Goal: Information Seeking & Learning: Learn about a topic

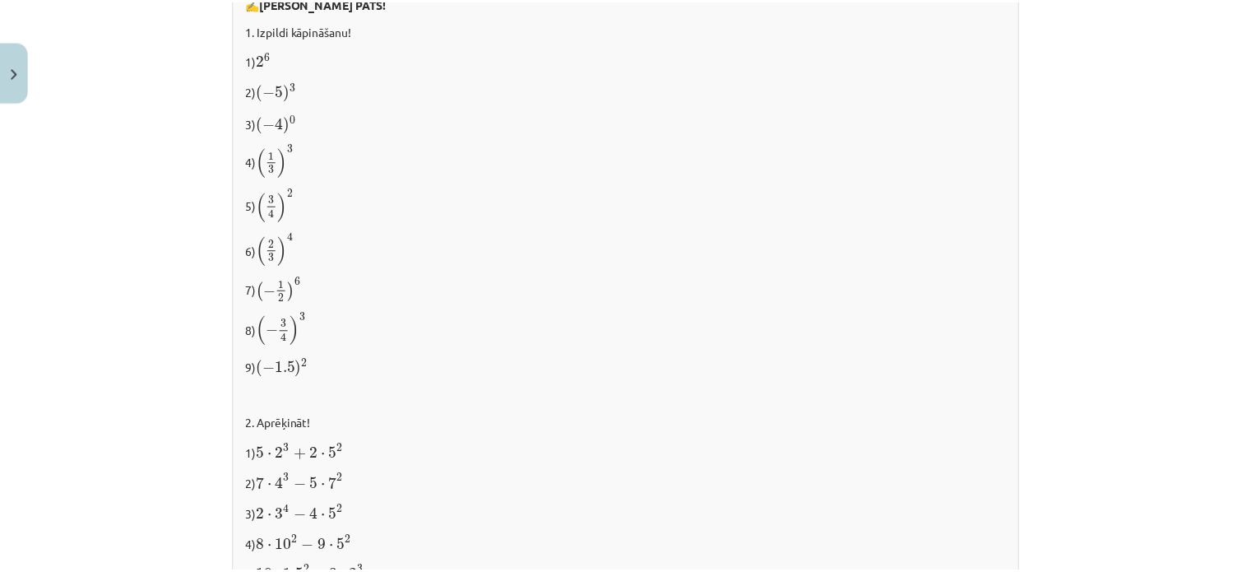
scroll to position [1414, 0]
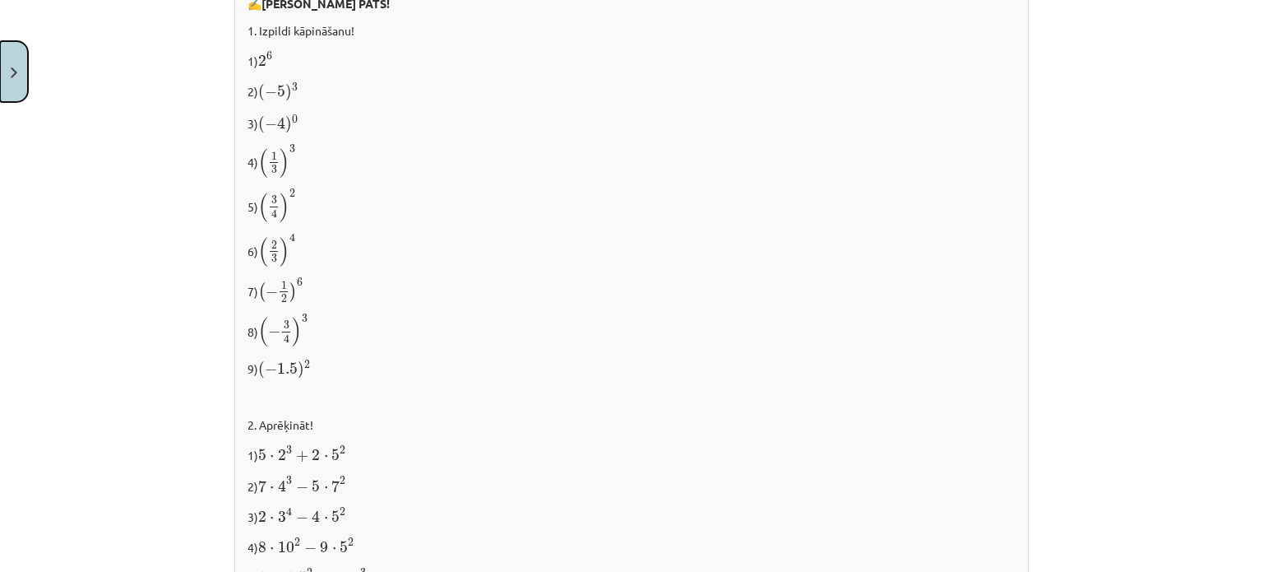
click at [6, 61] on button "Close" at bounding box center [14, 71] width 28 height 61
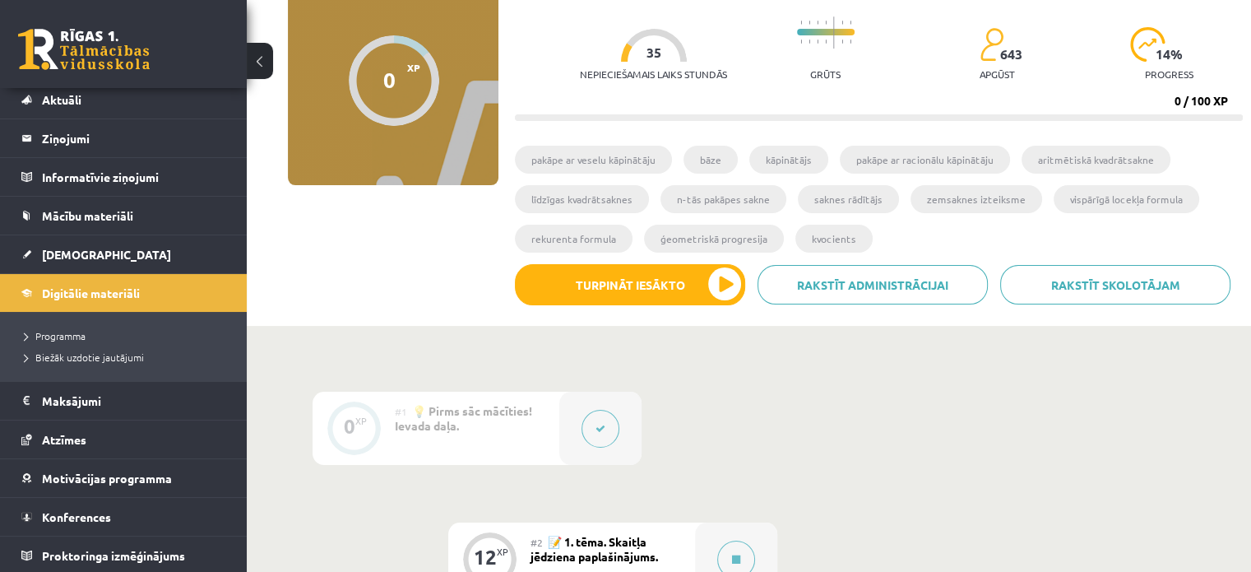
scroll to position [0, 0]
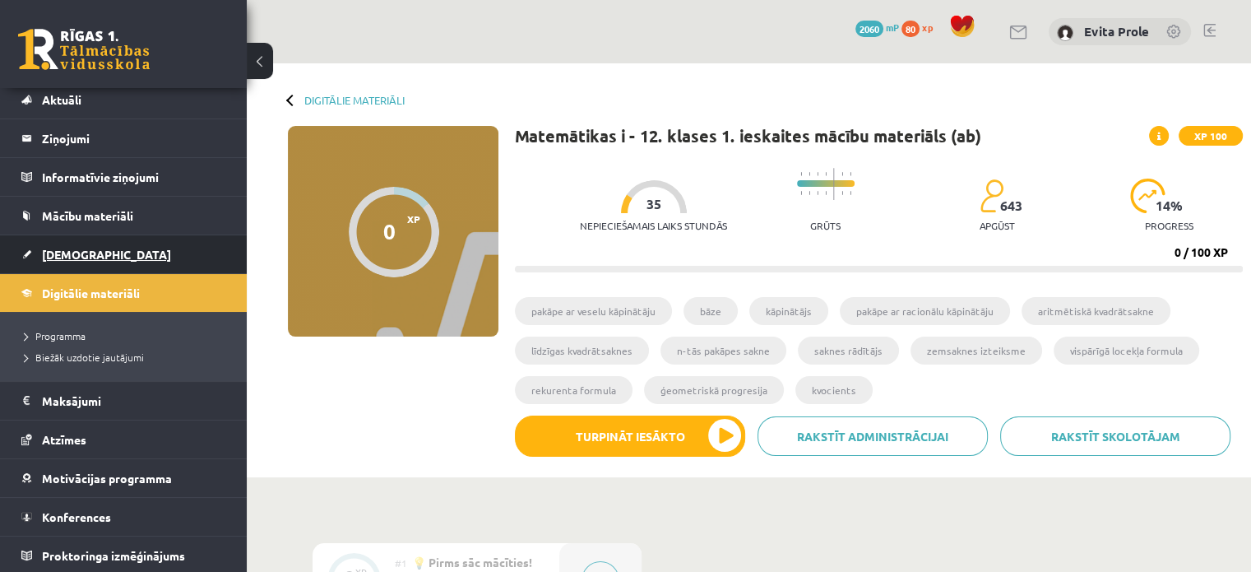
click at [66, 241] on link "[DEMOGRAPHIC_DATA]" at bounding box center [123, 254] width 205 height 38
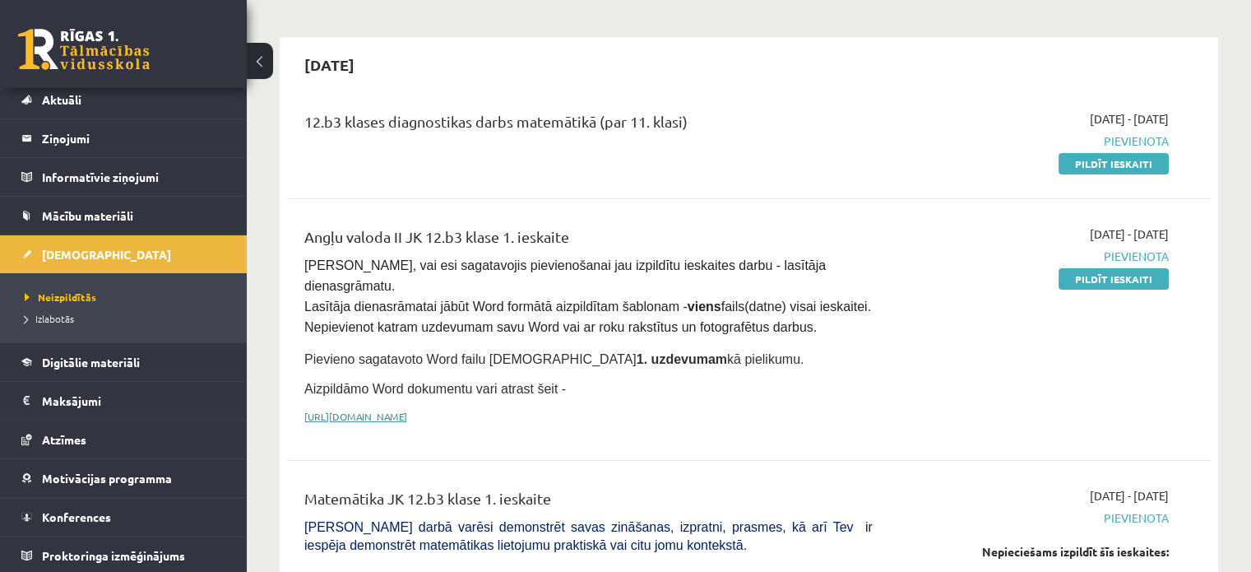
scroll to position [187, 0]
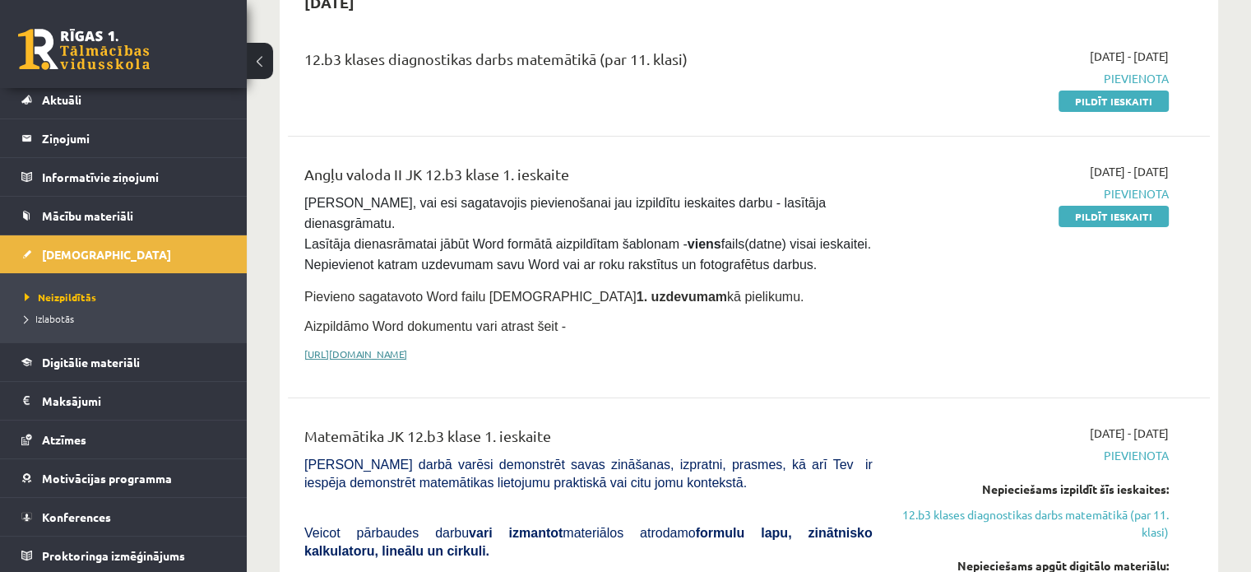
click at [407, 347] on link "[URL][DOMAIN_NAME]" at bounding box center [355, 353] width 103 height 13
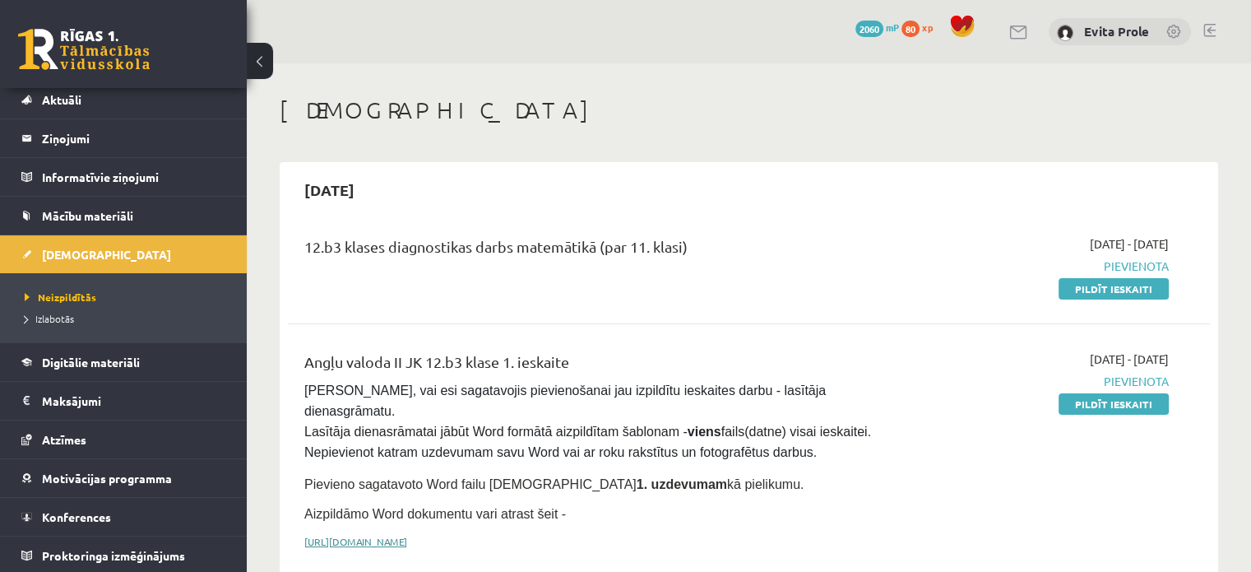
click at [407, 535] on link "[URL][DOMAIN_NAME]" at bounding box center [355, 541] width 103 height 13
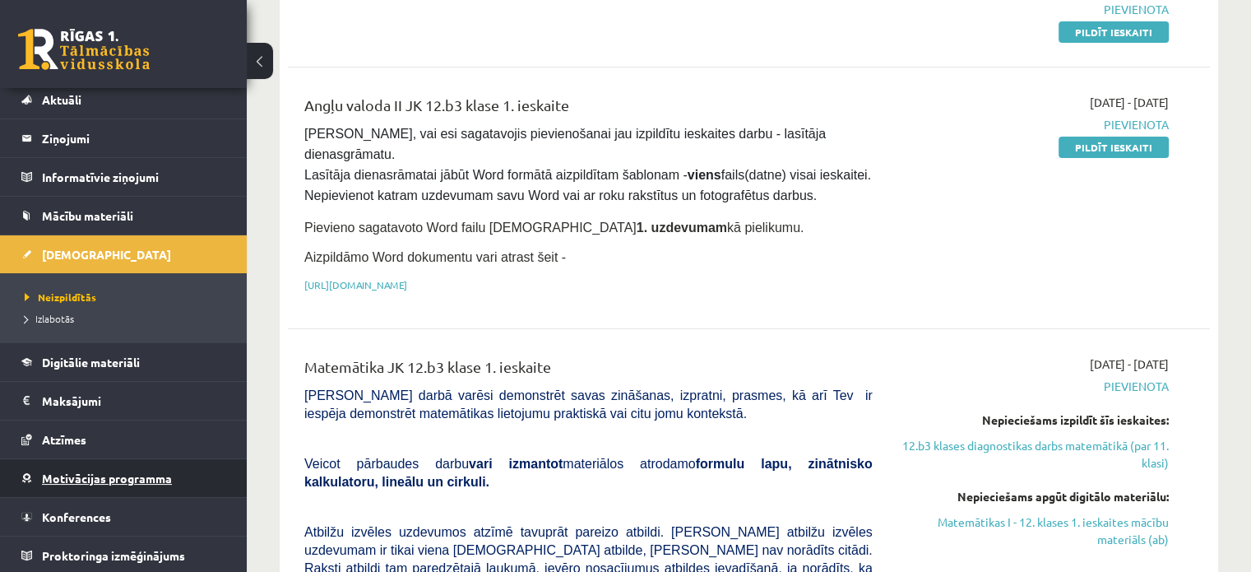
scroll to position [258, 0]
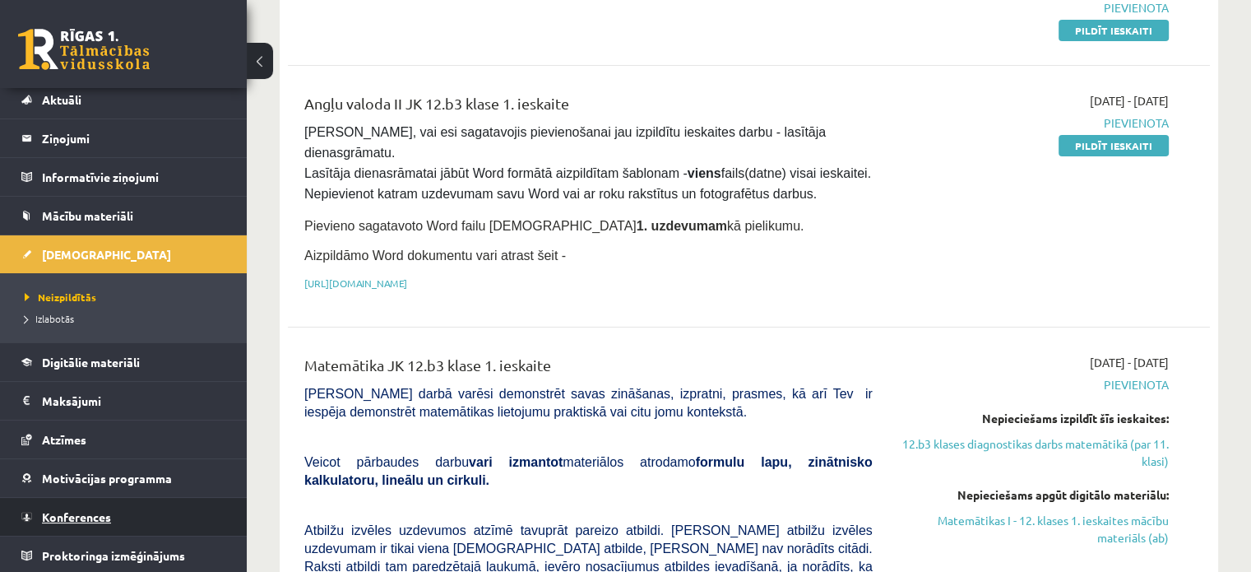
click at [72, 509] on span "Konferences" at bounding box center [76, 516] width 69 height 15
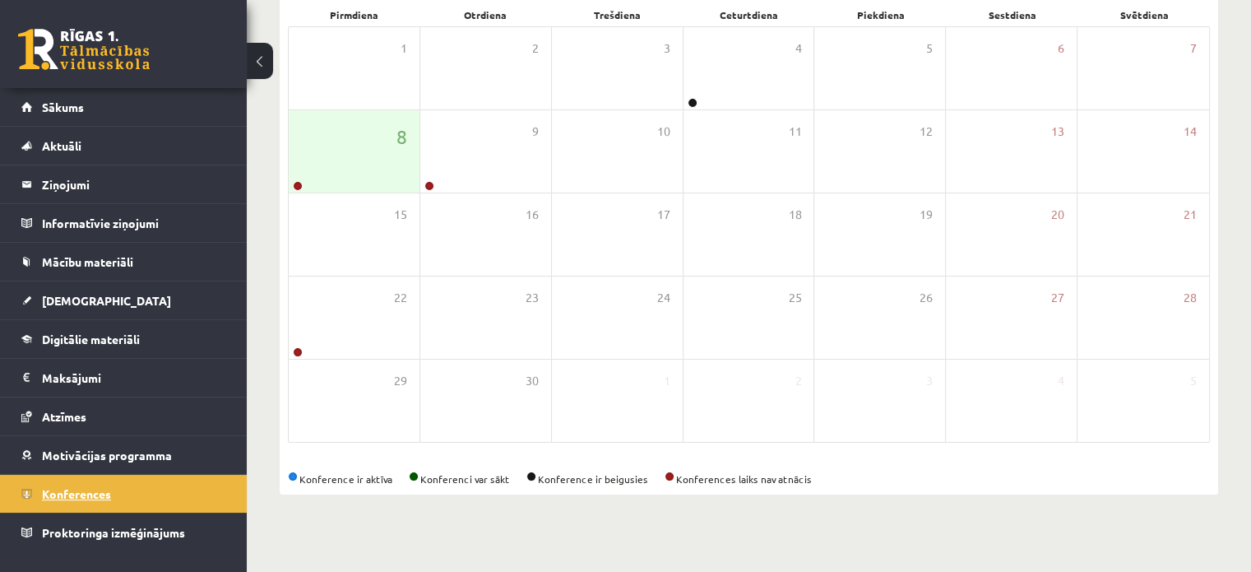
scroll to position [213, 0]
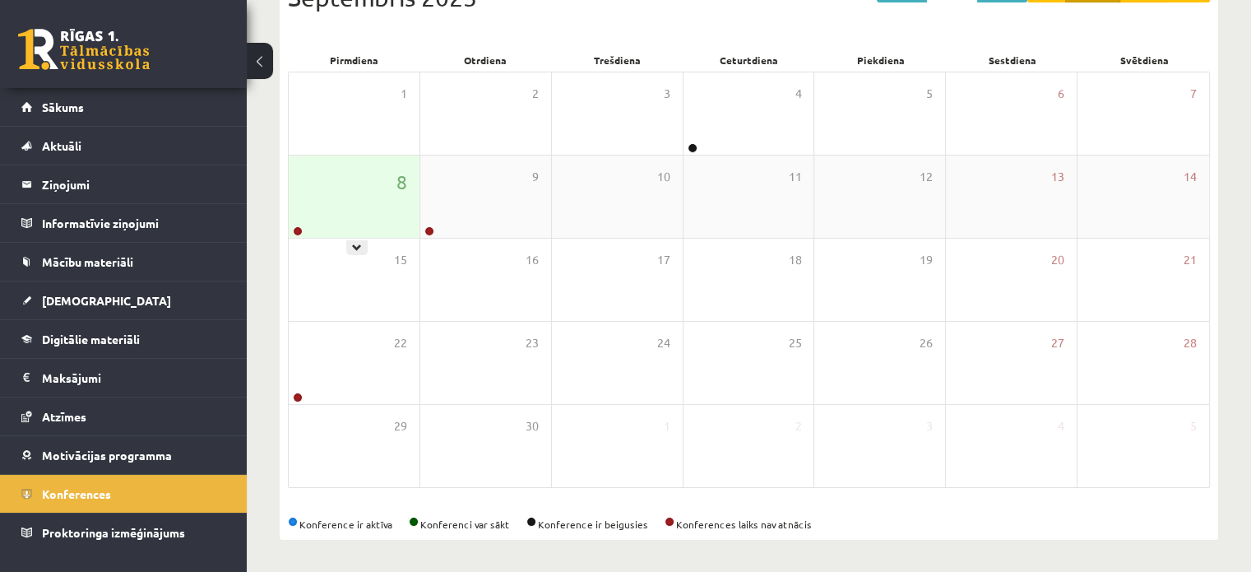
click at [340, 229] on div "8" at bounding box center [354, 196] width 131 height 82
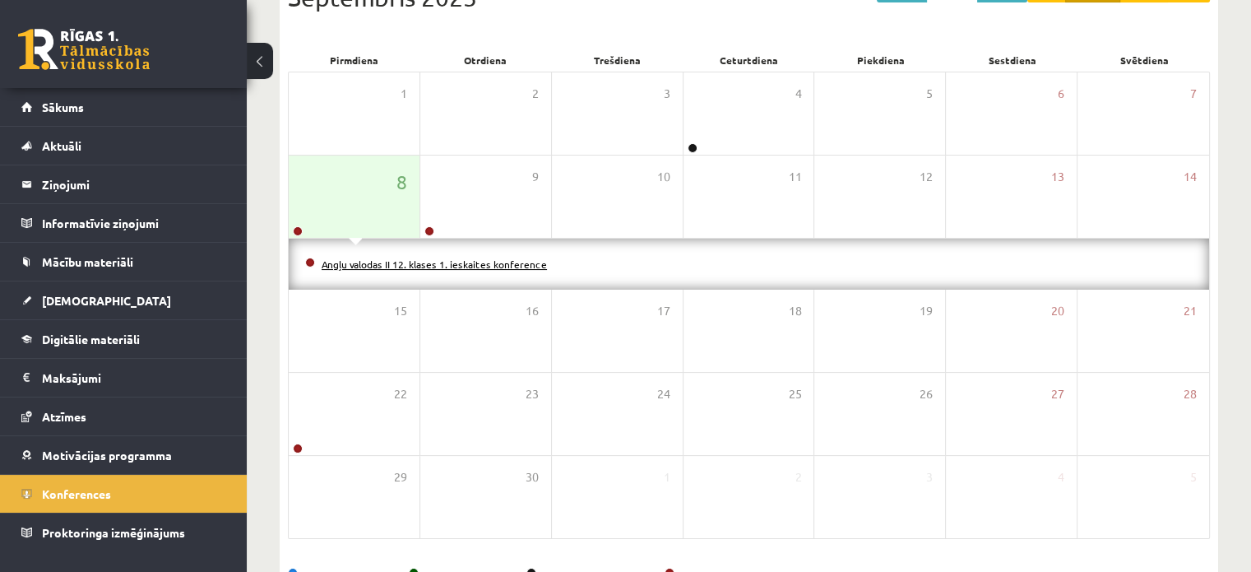
click at [369, 260] on link "Angļu valodas II 12. klases 1. ieskaites konference" at bounding box center [434, 263] width 225 height 13
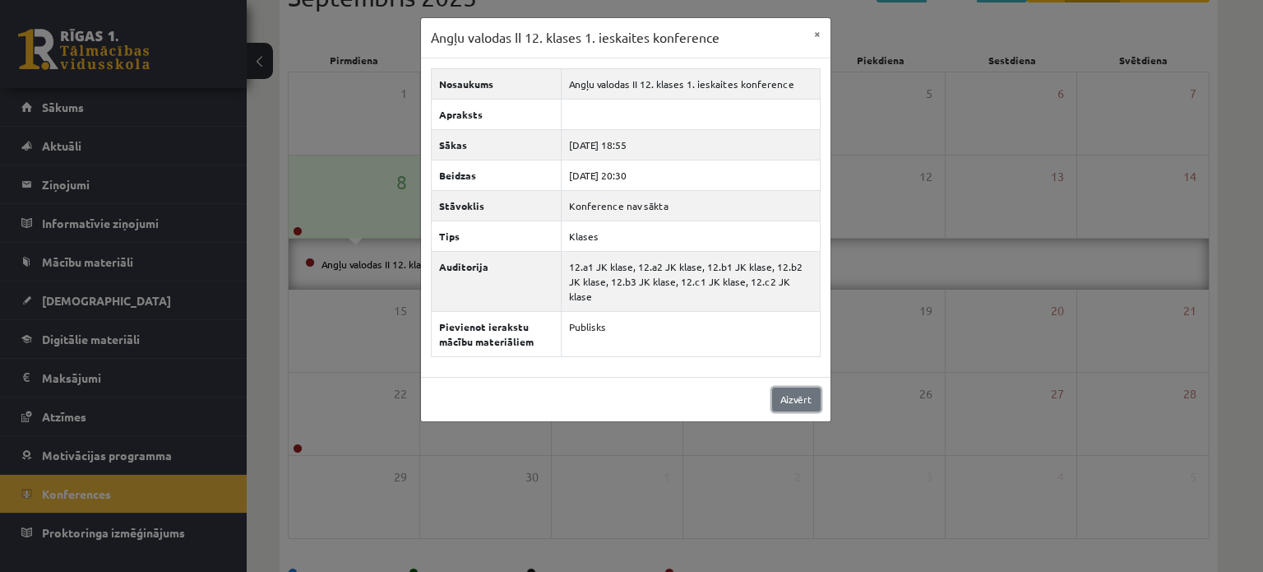
click at [786, 387] on link "Aizvērt" at bounding box center [796, 399] width 49 height 24
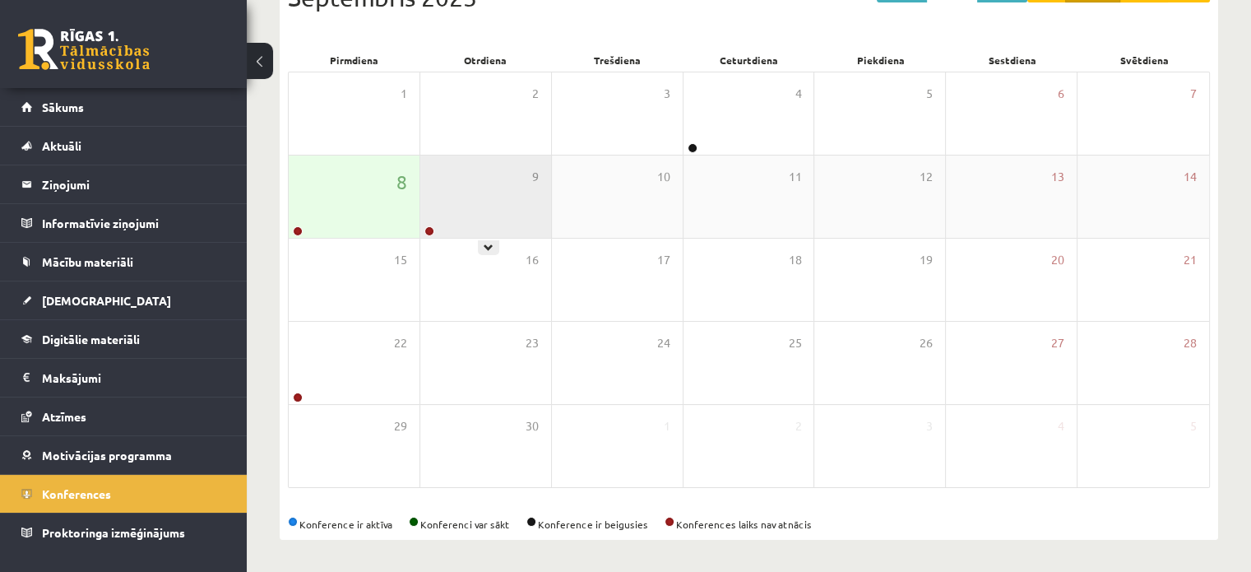
click at [508, 223] on div "9" at bounding box center [485, 196] width 131 height 82
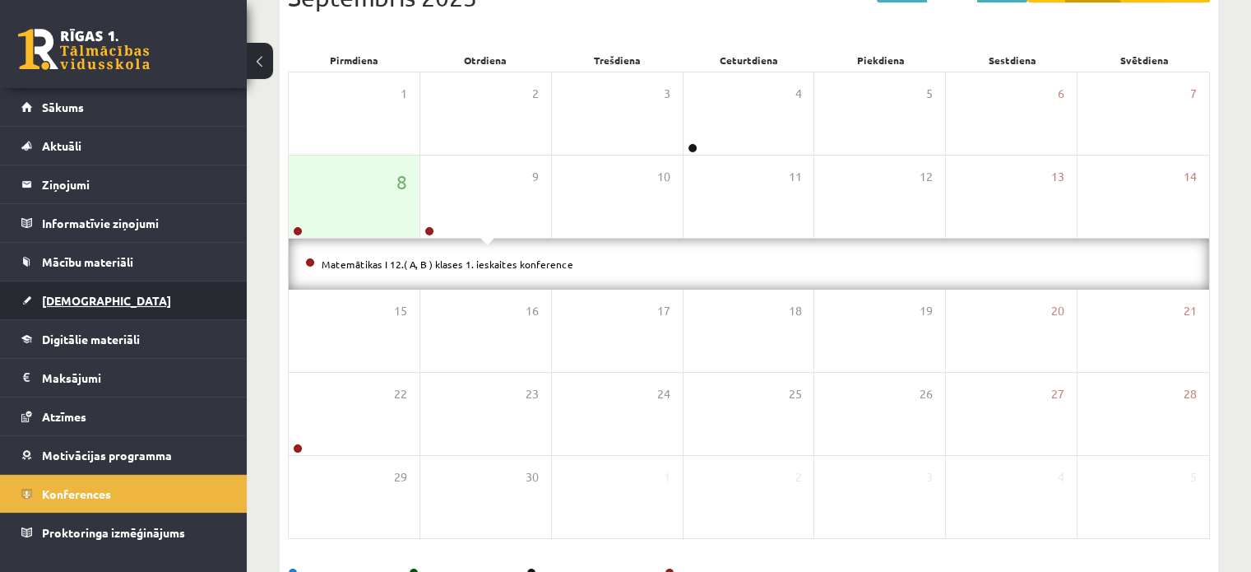
click at [112, 292] on link "[DEMOGRAPHIC_DATA]" at bounding box center [123, 300] width 205 height 38
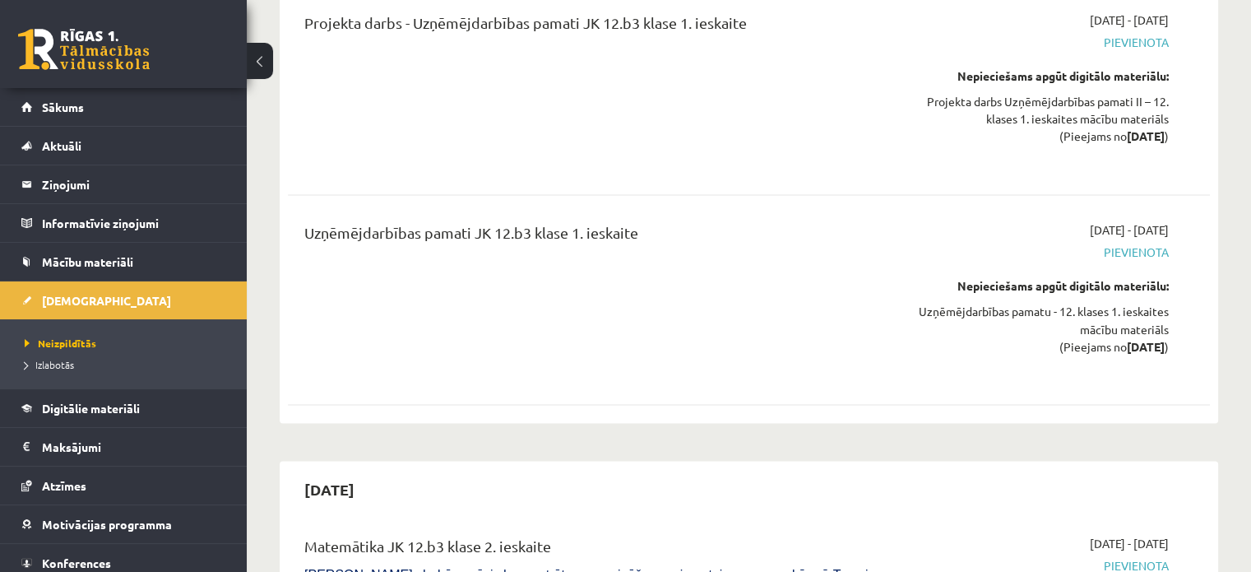
scroll to position [2802, 0]
click at [103, 95] on link "Sākums" at bounding box center [123, 107] width 205 height 38
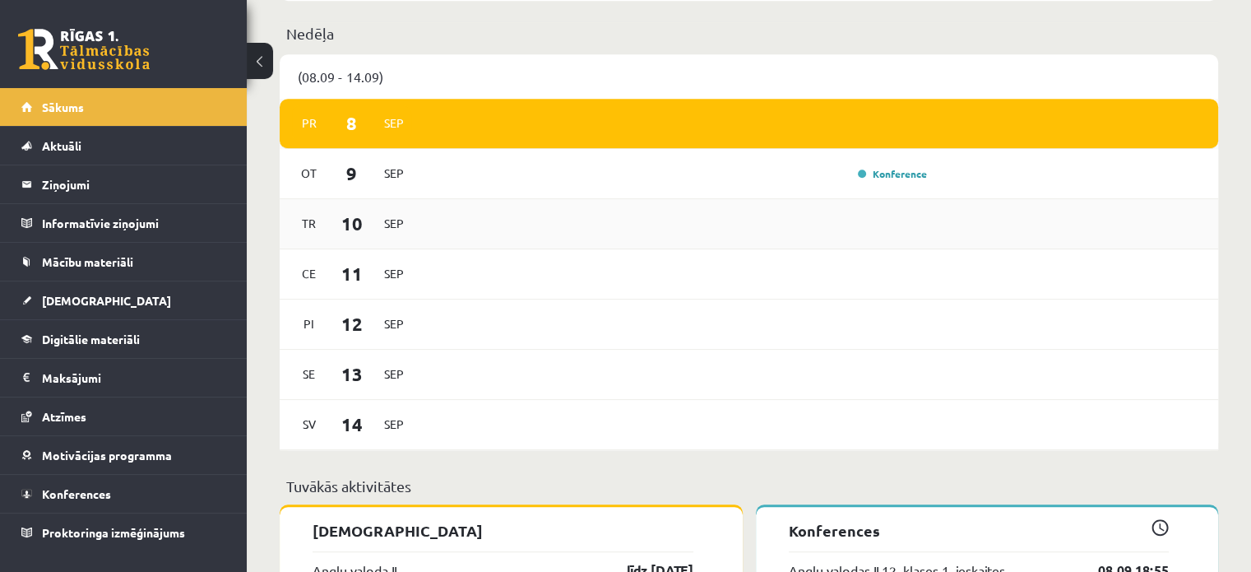
scroll to position [861, 0]
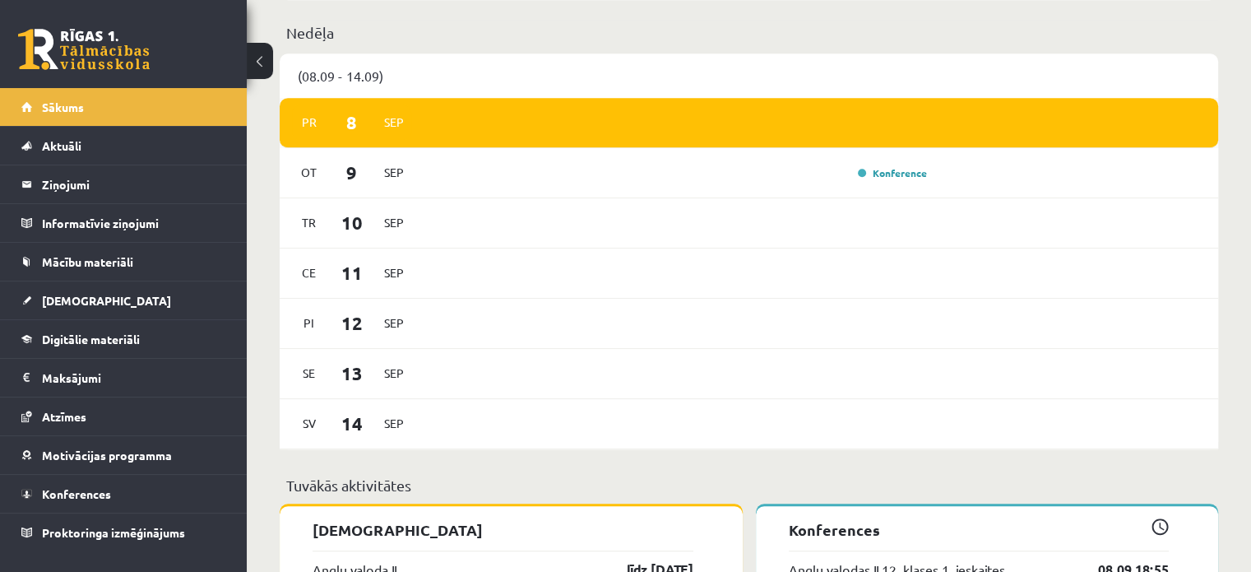
click at [666, 140] on div "[DATE]" at bounding box center [749, 123] width 938 height 50
click at [663, 182] on div "Konference" at bounding box center [678, 173] width 509 height 18
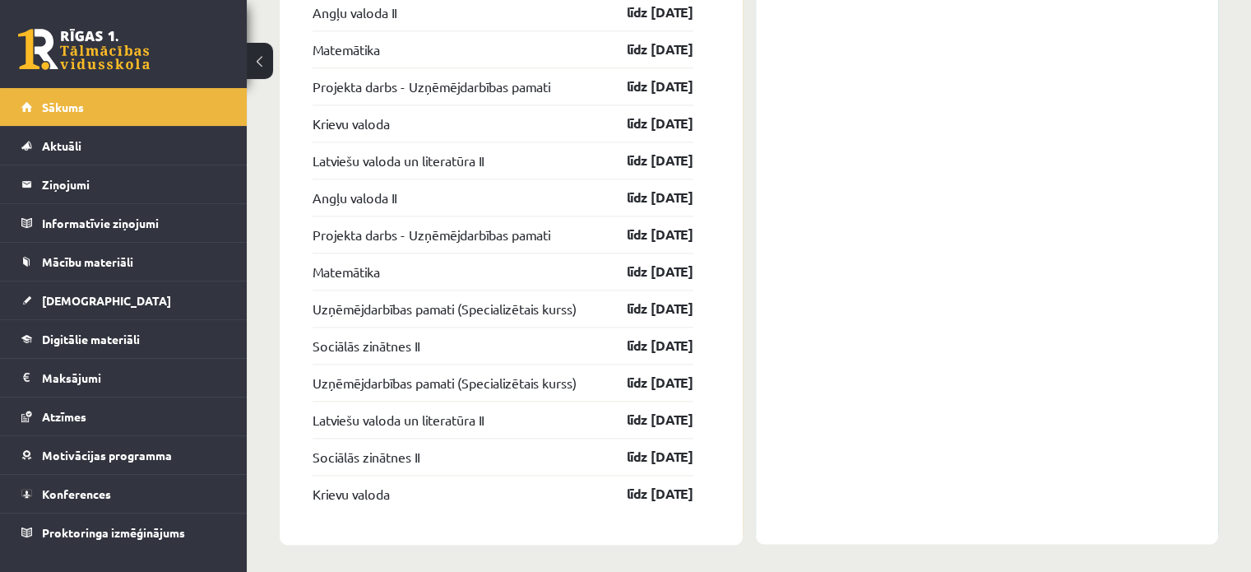
scroll to position [2085, 0]
